Goal: Check status

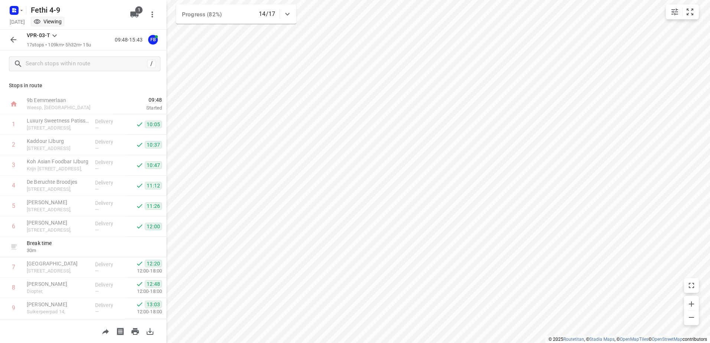
click at [10, 13] on rect "button" at bounding box center [14, 10] width 9 height 9
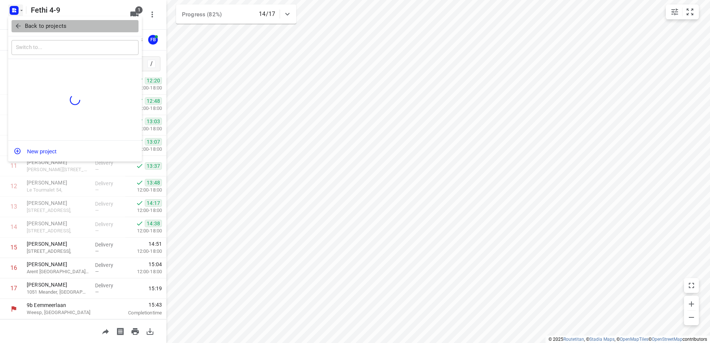
click at [19, 26] on icon "button" at bounding box center [17, 25] width 7 height 7
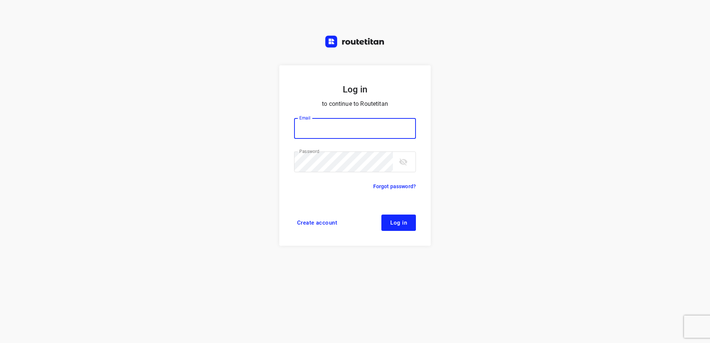
type input "[EMAIL_ADDRESS][DOMAIN_NAME]"
click at [403, 225] on span "Log in" at bounding box center [398, 223] width 17 height 6
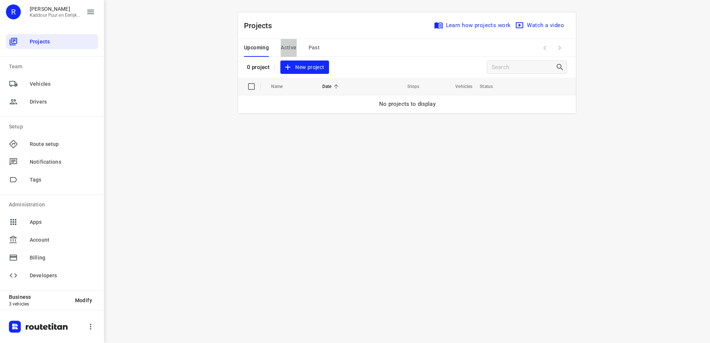
click at [296, 49] on span "Active" at bounding box center [289, 47] width 16 height 9
click at [311, 47] on span "Past" at bounding box center [315, 47] width 12 height 9
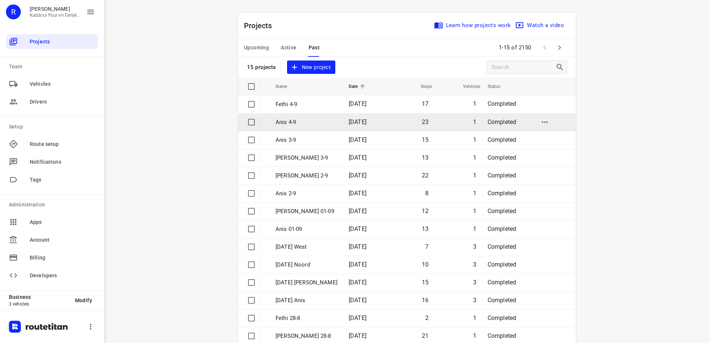
click at [343, 126] on td "04 Sep 2025" at bounding box center [366, 122] width 46 height 18
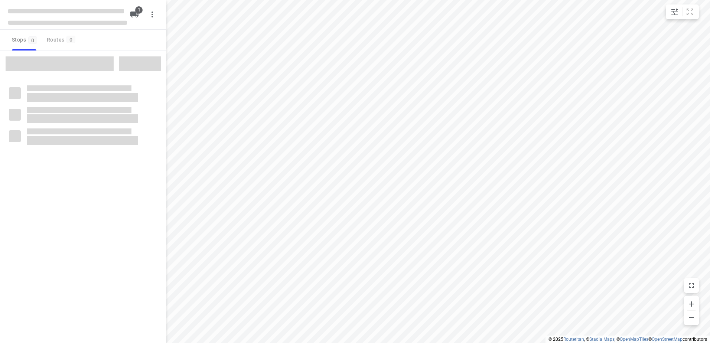
type input "distance"
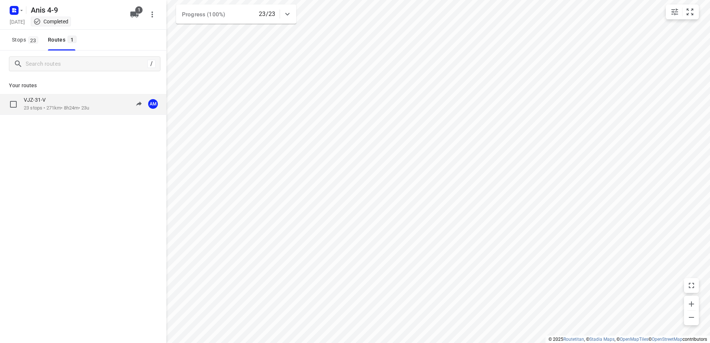
click at [75, 108] on p "23 stops • 271km • 8h24m • 23u" at bounding box center [56, 108] width 65 height 7
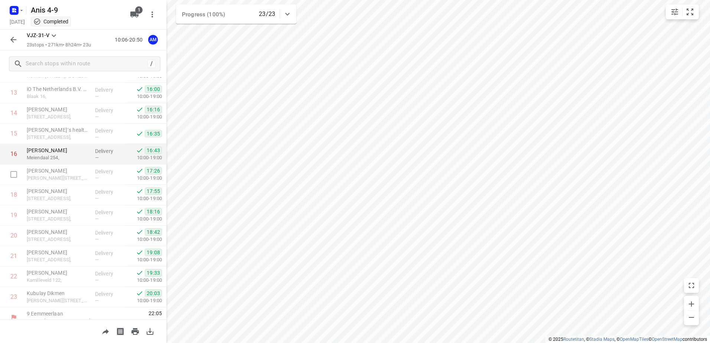
scroll to position [306, 0]
